Goal: Navigation & Orientation: Find specific page/section

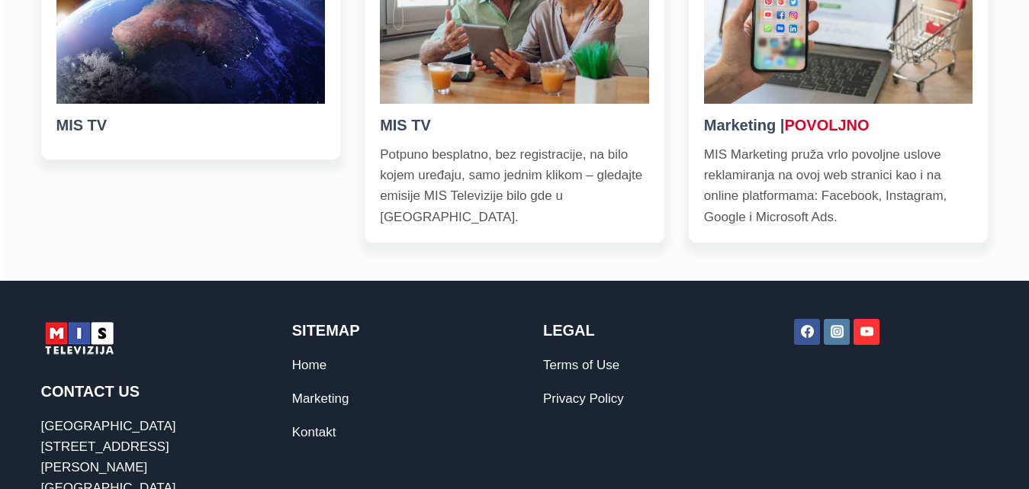
scroll to position [671, 0]
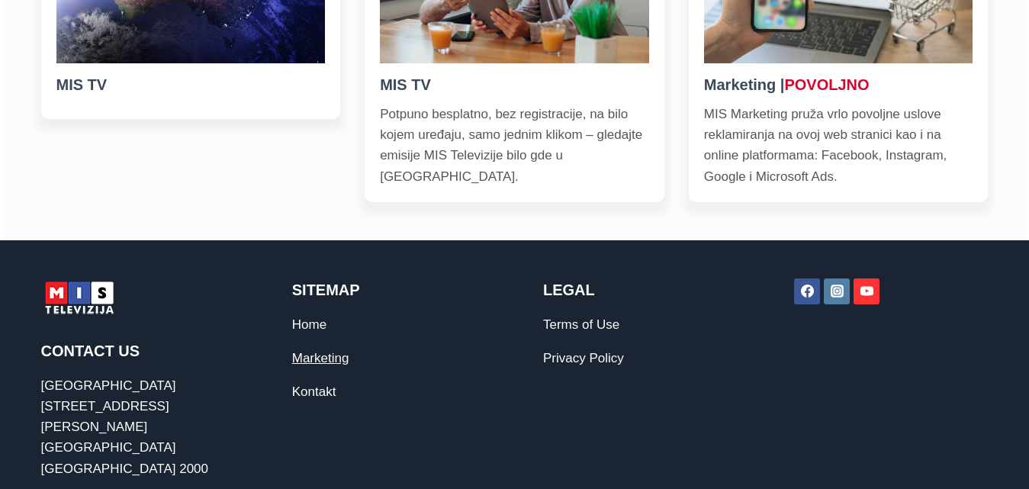
click at [316, 358] on link "Marketing" at bounding box center [320, 358] width 57 height 14
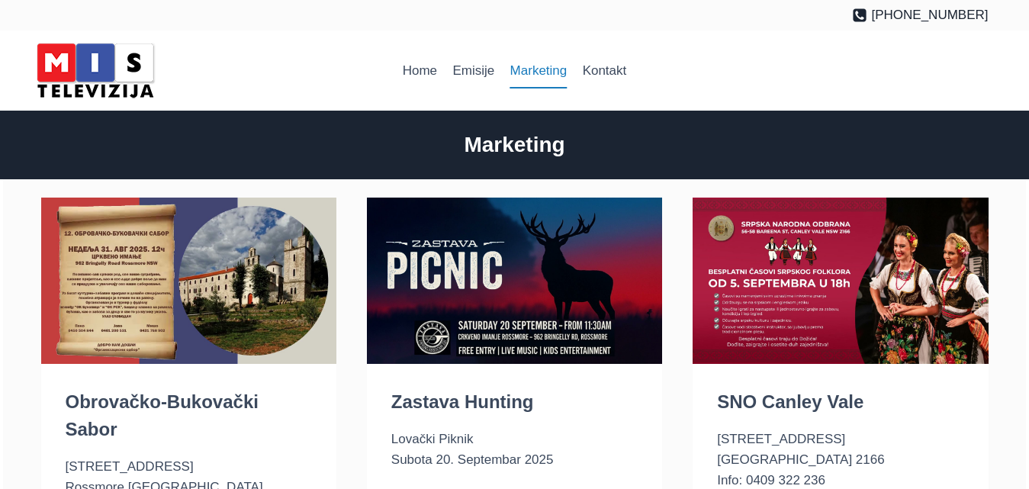
click at [512, 286] on img at bounding box center [514, 281] width 295 height 166
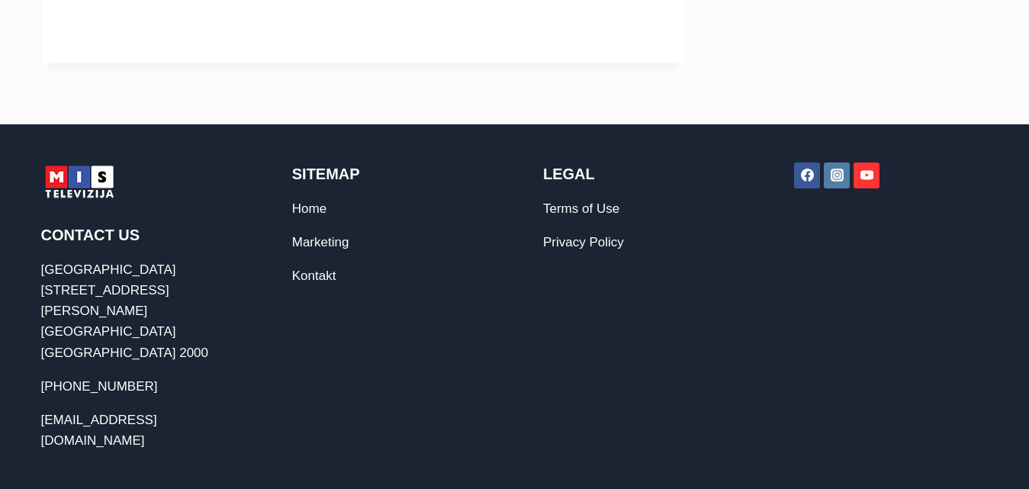
scroll to position [735, 0]
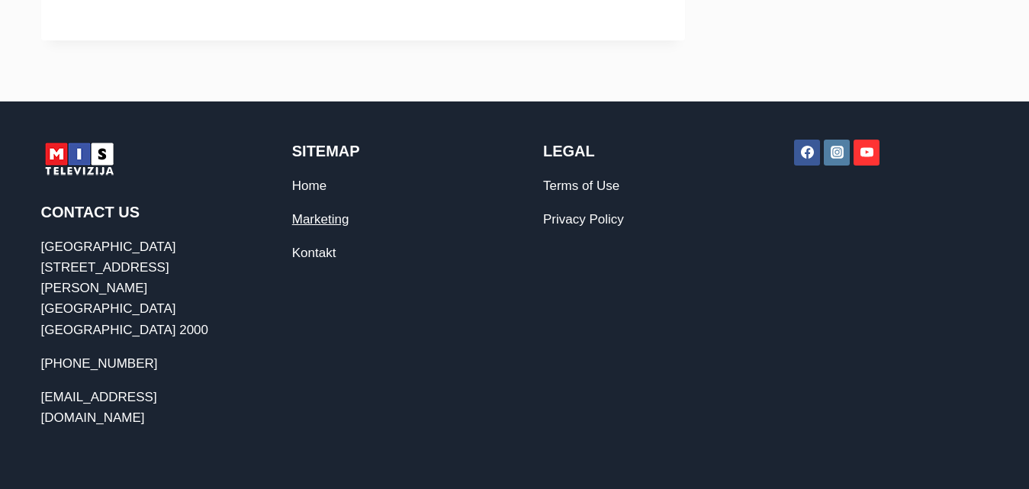
click at [339, 222] on link "Marketing" at bounding box center [320, 219] width 57 height 14
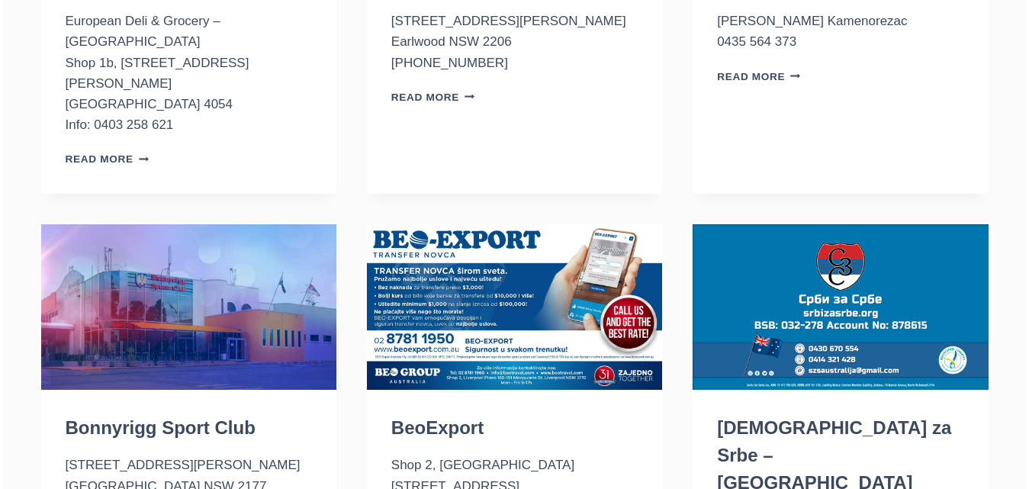
scroll to position [814, 0]
